Goal: Task Accomplishment & Management: Use online tool/utility

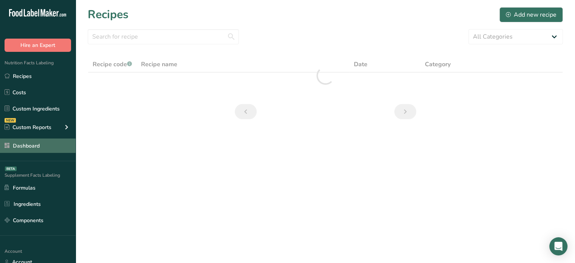
click at [46, 149] on link "Dashboard" at bounding box center [38, 145] width 76 height 14
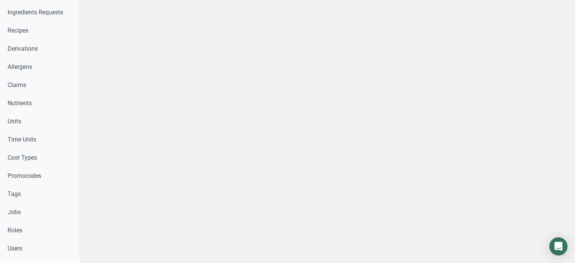
scroll to position [274, 0]
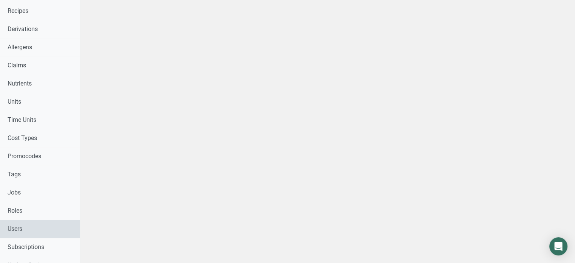
click at [50, 231] on link "Users" at bounding box center [40, 229] width 80 height 18
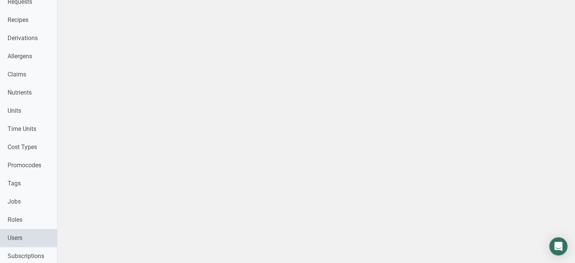
select select
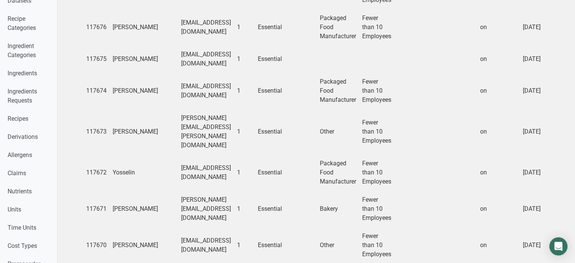
scroll to position [238, 0]
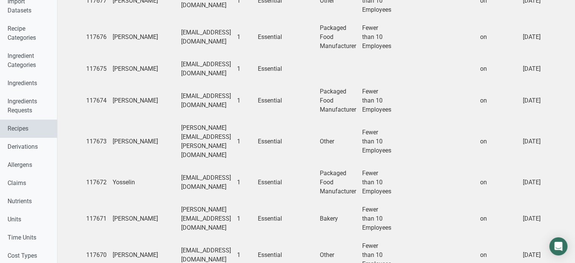
click at [44, 125] on link "Recipes" at bounding box center [28, 128] width 57 height 18
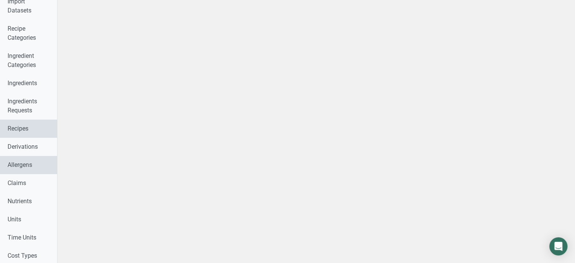
click at [44, 125] on div "Label Creation Requests Label Review Requests Pricing Packages Expert Packages …" at bounding box center [28, 174] width 57 height 780
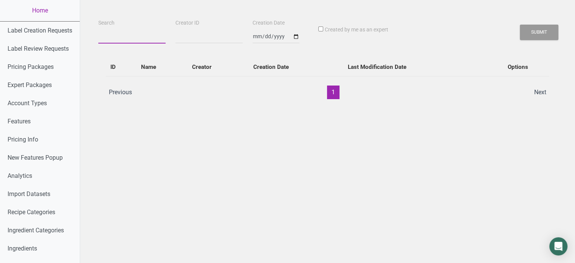
click at [127, 40] on input "Search" at bounding box center [131, 37] width 67 height 14
paste input "VA Crab Cake Company - Classic Crab Cake"
type input "VA Crab Cake Company - Classic Crab Cake"
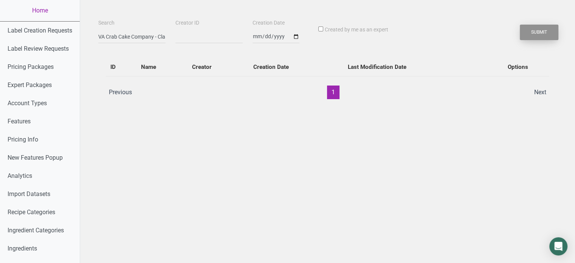
click at [549, 28] on button "Submit" at bounding box center [539, 32] width 39 height 15
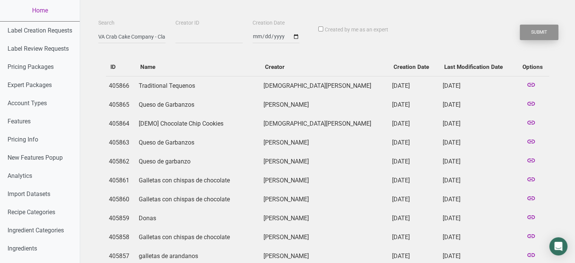
click at [539, 33] on button "Submit" at bounding box center [539, 32] width 39 height 15
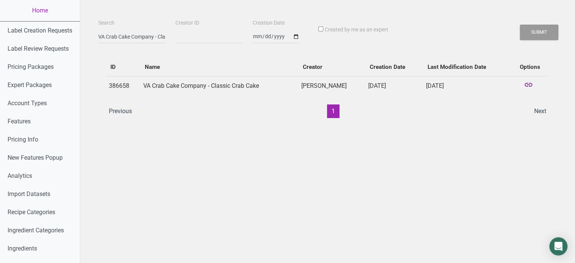
click at [530, 81] on icon at bounding box center [528, 85] width 9 height 11
click at [59, 18] on link "Home" at bounding box center [40, 10] width 80 height 21
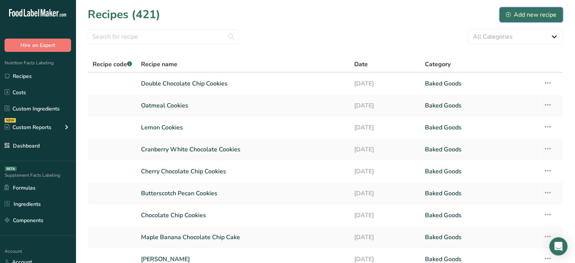
click at [508, 9] on button "Add new recipe" at bounding box center [530, 14] width 63 height 15
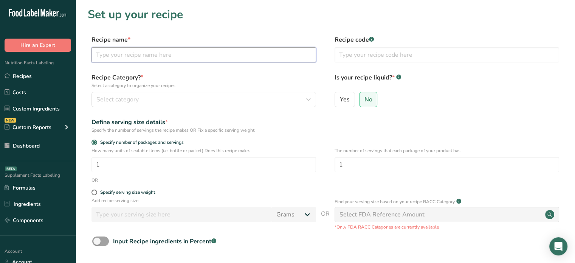
click at [231, 59] on input "text" at bounding box center [203, 54] width 225 height 15
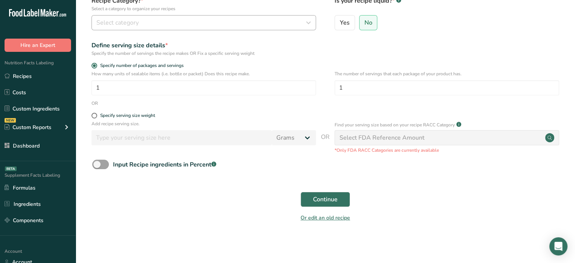
type input "test"
click at [297, 25] on div "Select category" at bounding box center [201, 22] width 210 height 9
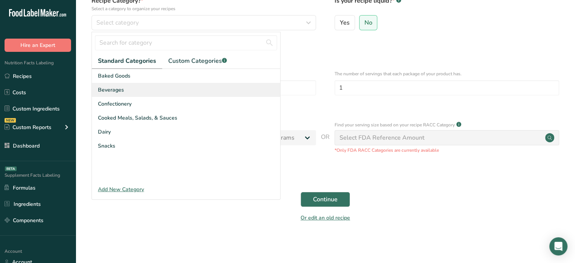
click at [242, 87] on div "Beverages" at bounding box center [186, 90] width 188 height 14
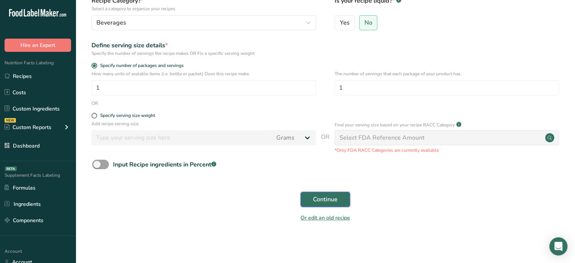
click at [336, 203] on span "Continue" at bounding box center [325, 199] width 25 height 9
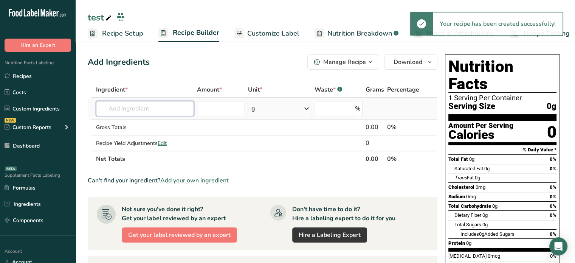
click at [169, 110] on input "text" at bounding box center [145, 108] width 98 height 15
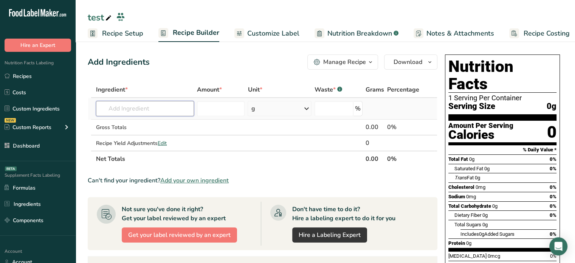
click at [169, 110] on input "text" at bounding box center [145, 108] width 98 height 15
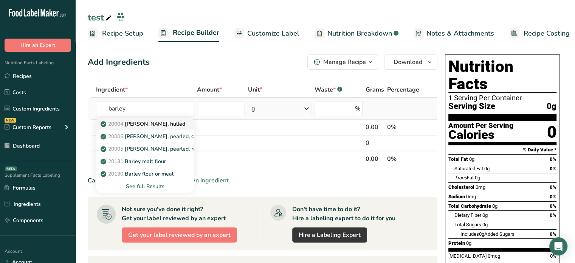
click at [165, 118] on link "20004 Barley, hulled" at bounding box center [145, 124] width 98 height 12
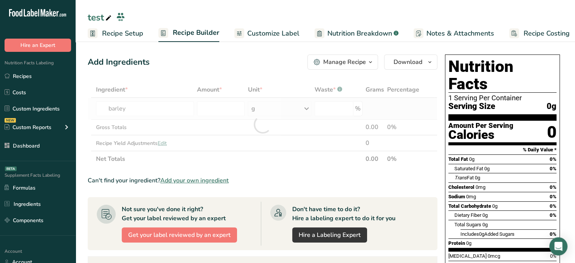
type input "[PERSON_NAME], hulled"
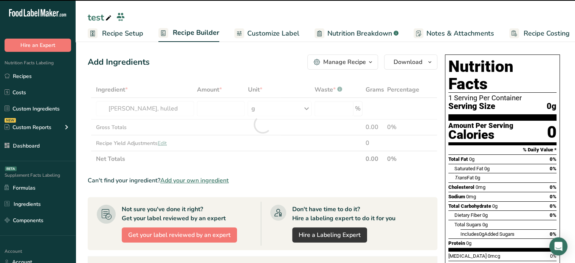
type input "0"
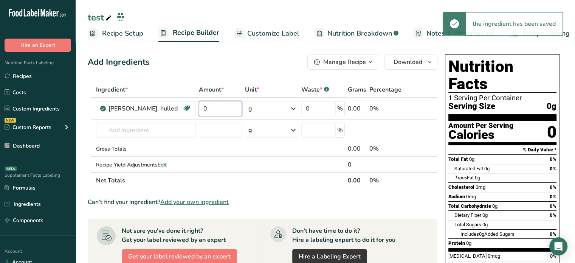
click at [220, 107] on input "0" at bounding box center [220, 108] width 43 height 15
type input "44"
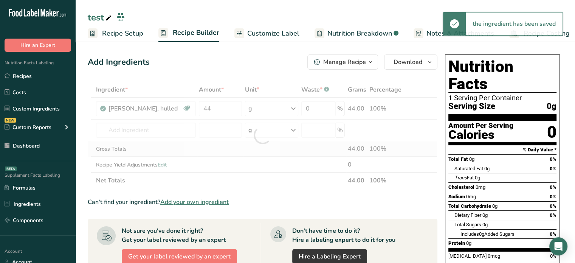
click at [201, 156] on div "Ingredient * Amount * Unit * Waste * .a-a{fill:#347362;}.b-a{fill:#fff;} Grams …" at bounding box center [263, 135] width 350 height 107
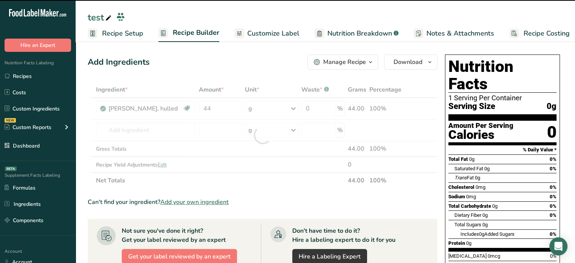
click at [243, 33] on link "Customize Label" at bounding box center [266, 33] width 65 height 17
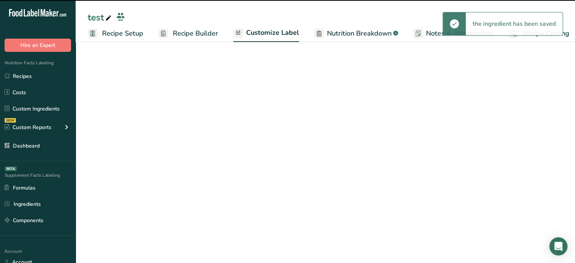
scroll to position [0, 6]
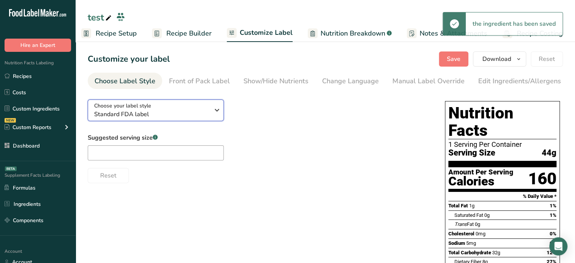
click at [189, 106] on div "Choose your label style Standard FDA label" at bounding box center [151, 110] width 115 height 17
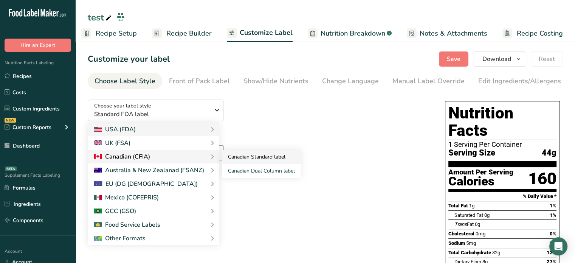
click at [243, 156] on link "Canadian Standard label" at bounding box center [261, 157] width 79 height 14
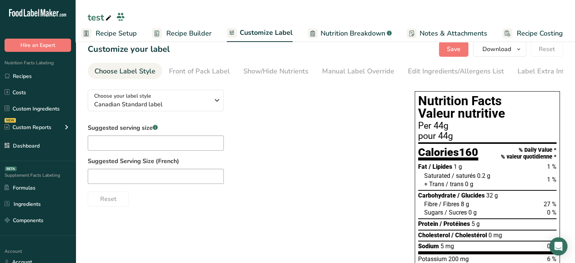
scroll to position [9, 0]
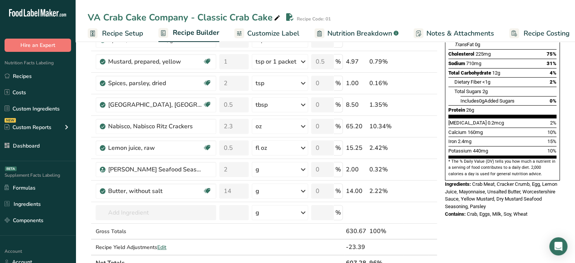
scroll to position [174, 0]
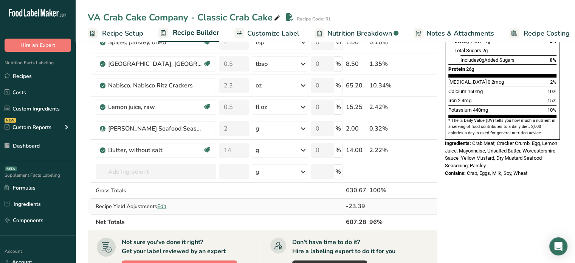
click at [166, 205] on span "Edit" at bounding box center [161, 206] width 9 height 7
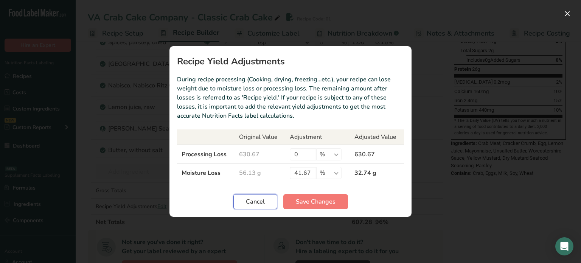
click at [257, 202] on span "Cancel" at bounding box center [255, 201] width 19 height 9
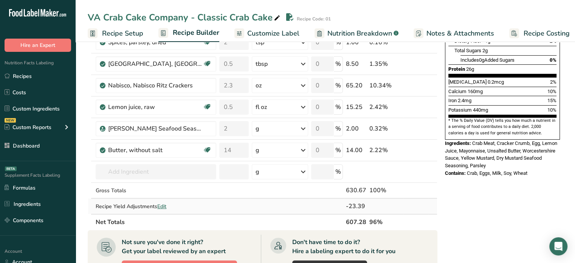
click at [160, 204] on span "Edit" at bounding box center [161, 206] width 9 height 7
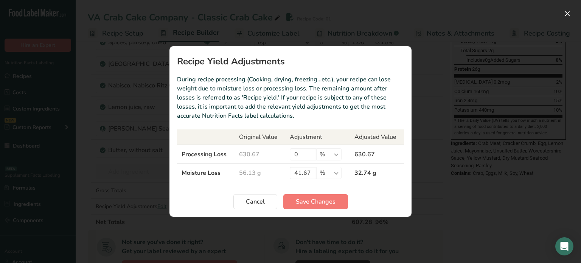
click at [263, 190] on section "Recipe Yield Adjustments During recipe processing (Cooking, drying, freezing…et…" at bounding box center [290, 131] width 242 height 170
click at [263, 203] on span "Cancel" at bounding box center [255, 201] width 19 height 9
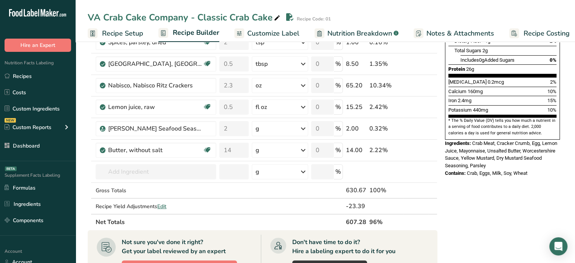
click at [249, 28] on link "Customize Label" at bounding box center [266, 33] width 65 height 17
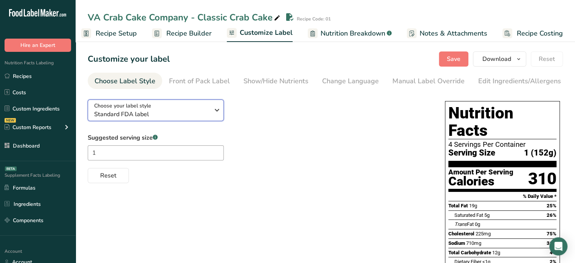
click at [190, 116] on span "Standard FDA label" at bounding box center [151, 114] width 115 height 9
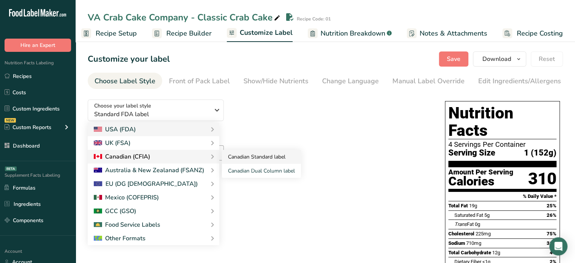
click at [237, 161] on link "Canadian Standard label" at bounding box center [261, 157] width 79 height 14
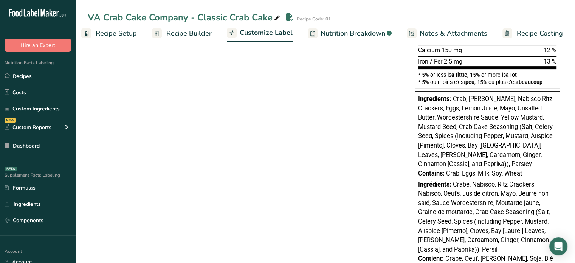
scroll to position [254, 0]
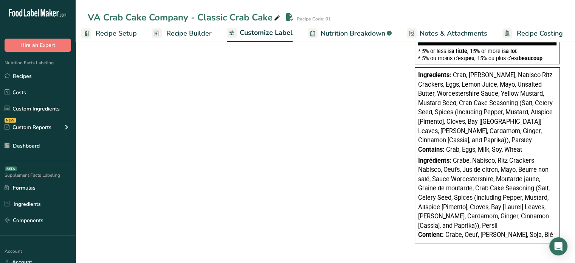
click at [483, 149] on span "Crab, Eggs, Milk, Soy, Wheat" at bounding box center [484, 149] width 76 height 7
copy div "Contains: Crab, Eggs, Milk, Soy, Wheat"
